Goal: Complete application form

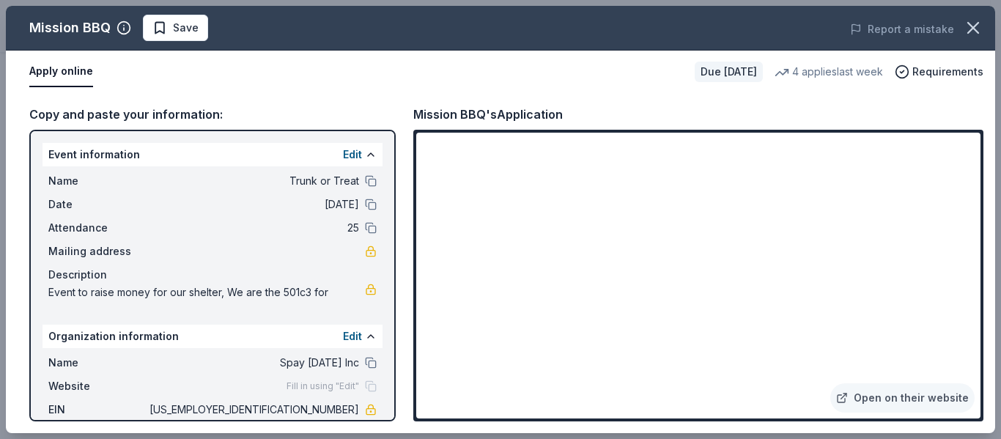
scroll to position [92, 0]
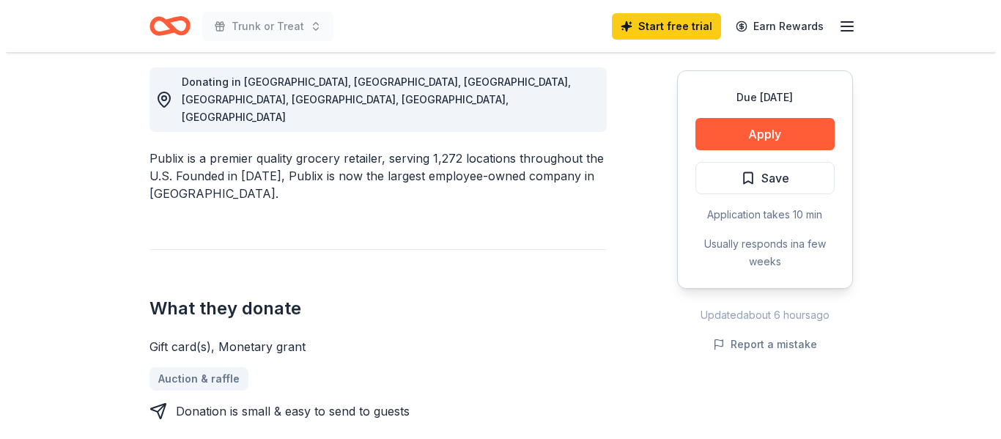
scroll to position [440, 0]
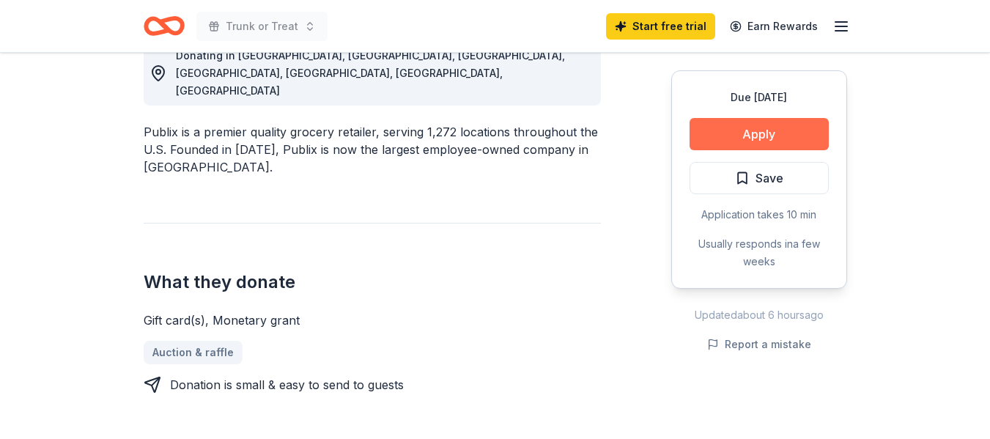
click at [790, 125] on button "Apply" at bounding box center [759, 134] width 139 height 32
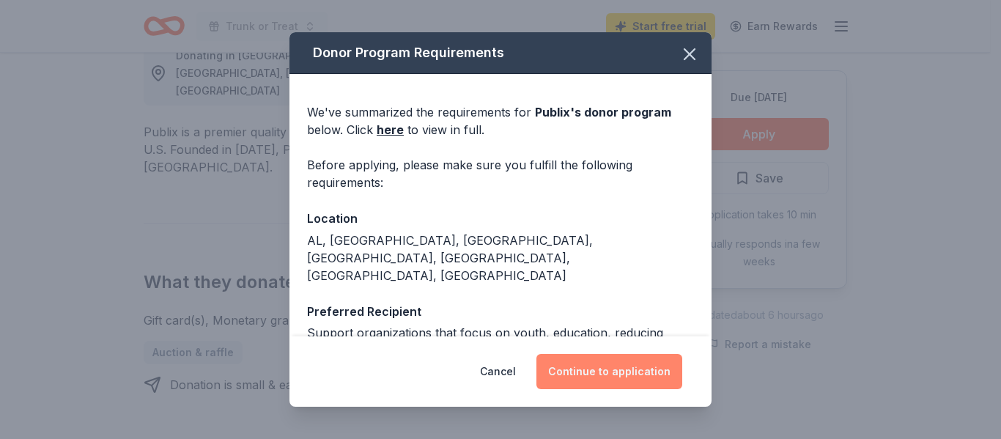
click at [643, 354] on button "Continue to application" at bounding box center [609, 371] width 146 height 35
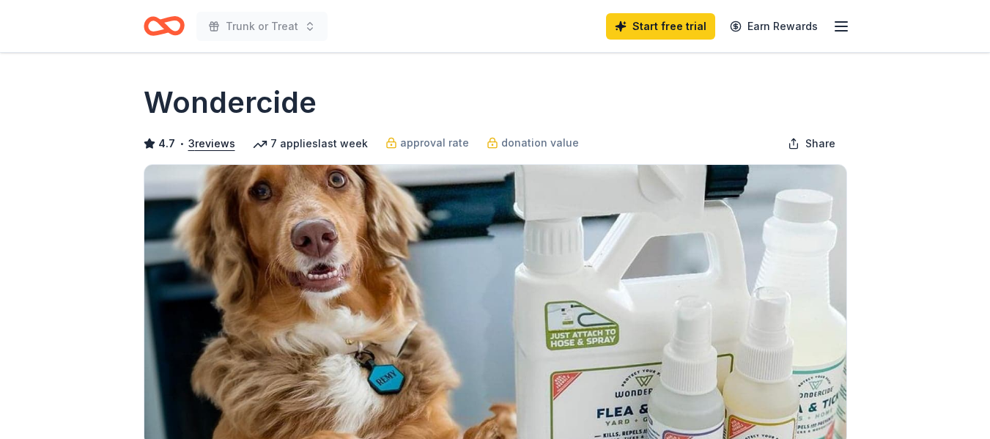
scroll to position [188, 0]
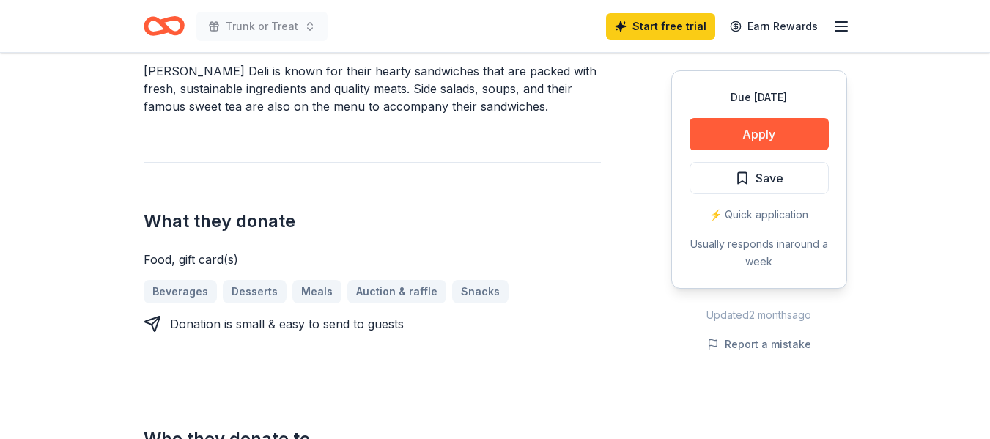
scroll to position [513, 0]
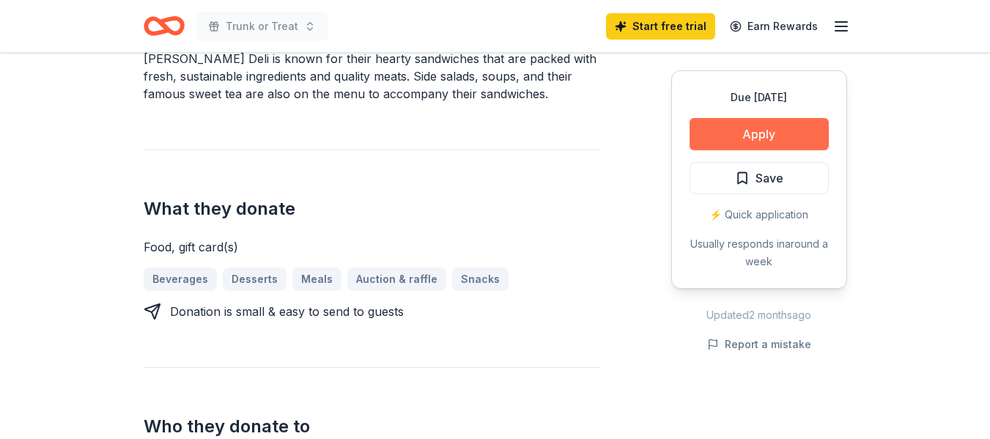
click at [768, 131] on button "Apply" at bounding box center [759, 134] width 139 height 32
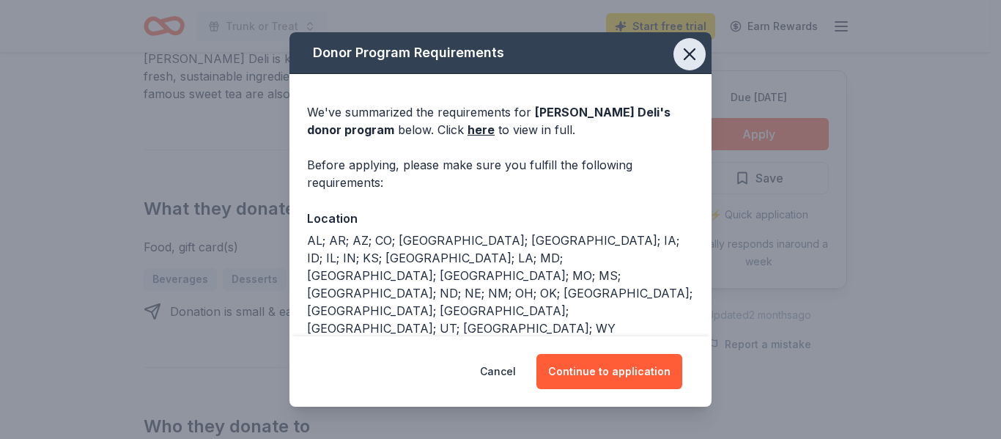
click at [679, 48] on icon "button" at bounding box center [689, 54] width 21 height 21
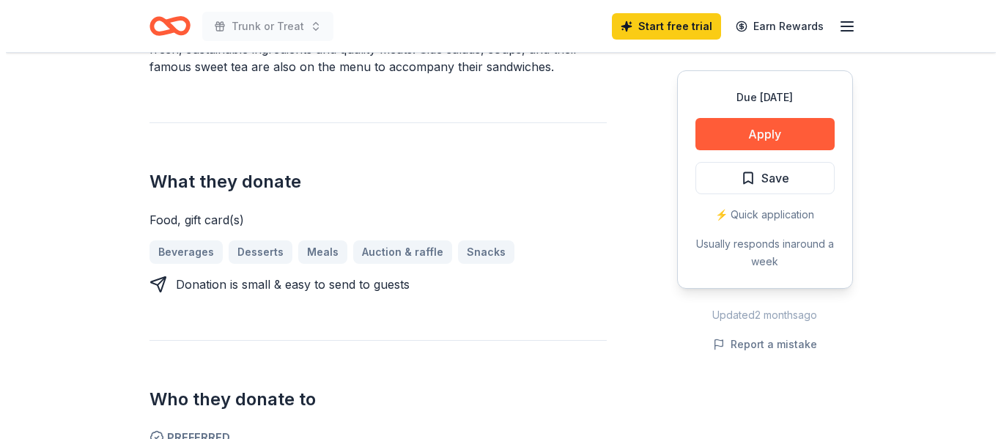
scroll to position [366, 0]
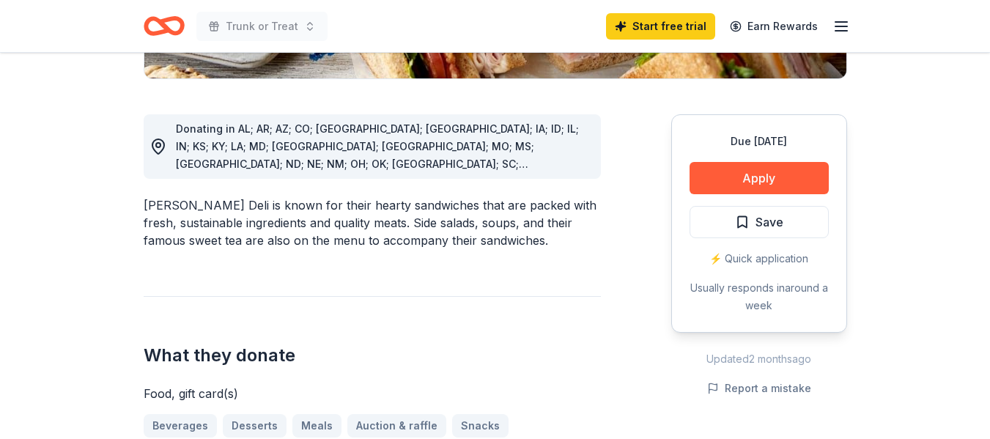
click at [787, 159] on div "Due in 50 days Apply Save ⚡️ Quick application Usually responds in around a week" at bounding box center [759, 223] width 176 height 218
click at [749, 175] on button "Apply" at bounding box center [759, 178] width 139 height 32
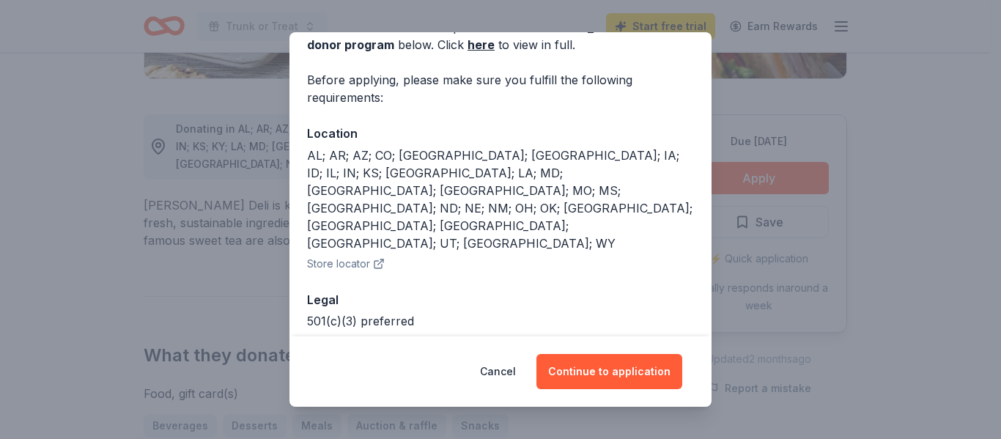
scroll to position [86, 0]
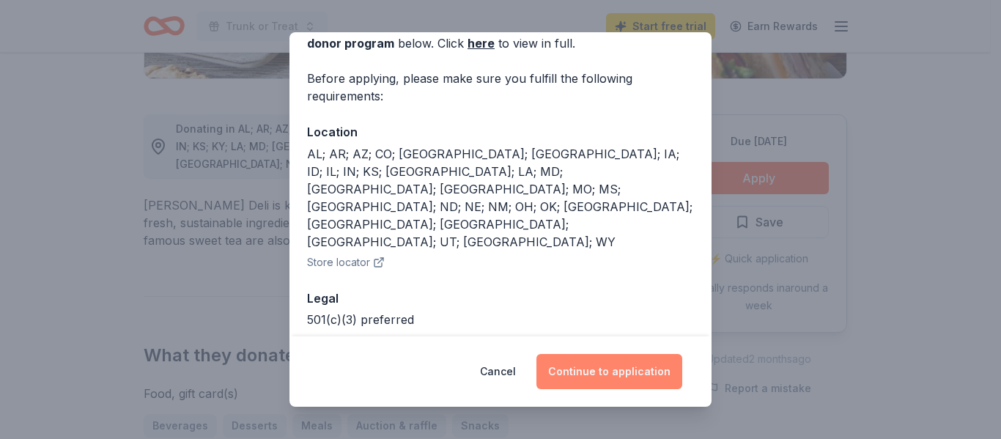
click at [637, 377] on button "Continue to application" at bounding box center [609, 371] width 146 height 35
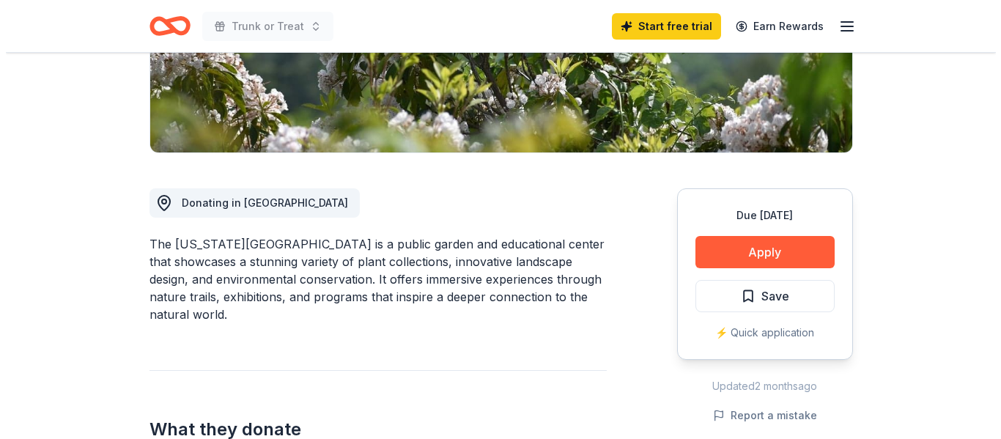
scroll to position [293, 0]
